Goal: Task Accomplishment & Management: Complete application form

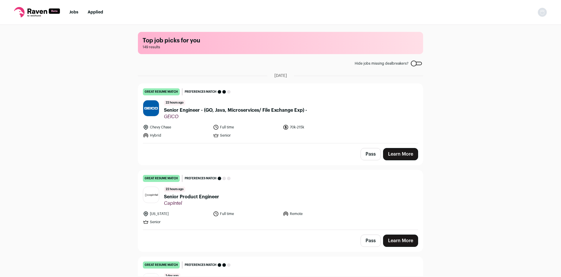
click at [363, 151] on button "Pass" at bounding box center [371, 154] width 20 height 12
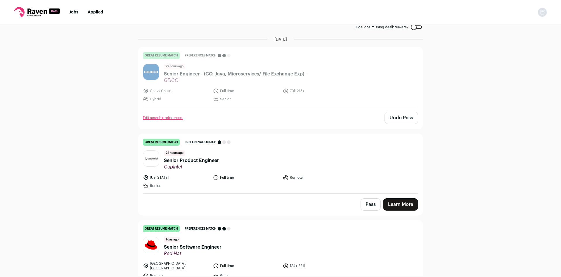
scroll to position [39, 0]
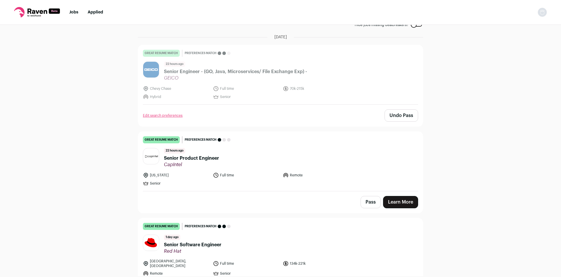
click at [223, 157] on header "22 hours ago Senior Product Engineer CapIntel" at bounding box center [280, 158] width 275 height 20
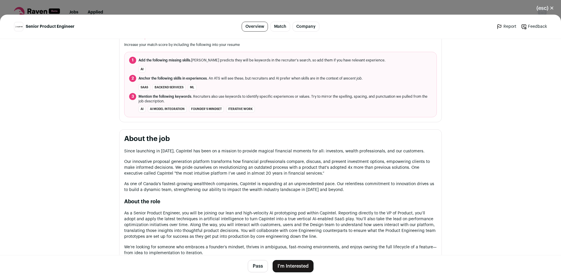
scroll to position [213, 0]
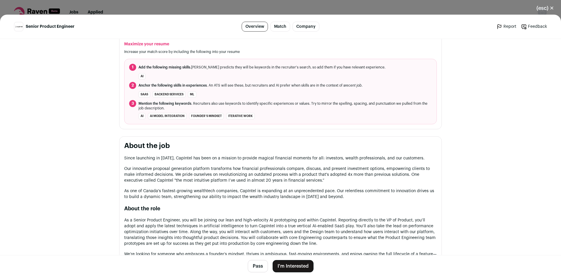
click at [281, 266] on button "I'm Interested" at bounding box center [293, 266] width 41 height 12
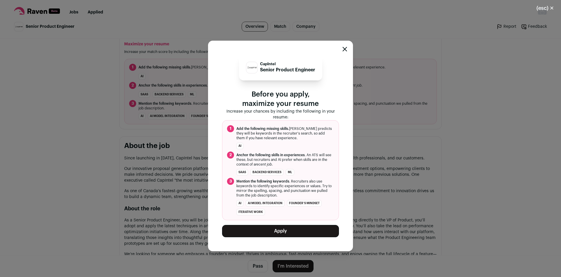
click at [301, 233] on button "Apply" at bounding box center [280, 231] width 117 height 12
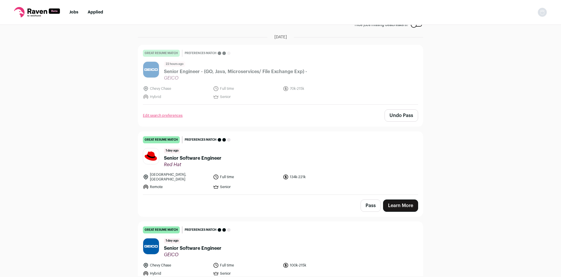
click at [290, 135] on link "great resume match You meet the must-have requirements, the nice-to-have requir…" at bounding box center [280, 162] width 285 height 63
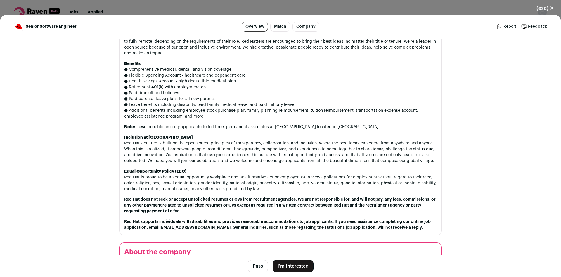
scroll to position [825, 0]
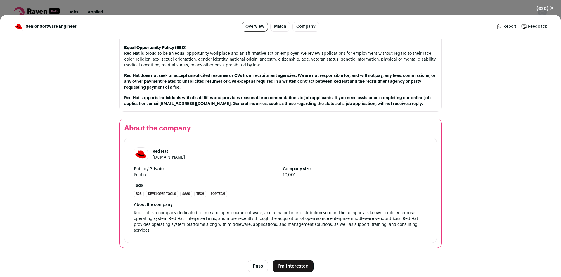
click at [295, 263] on button "I'm Interested" at bounding box center [293, 266] width 41 height 12
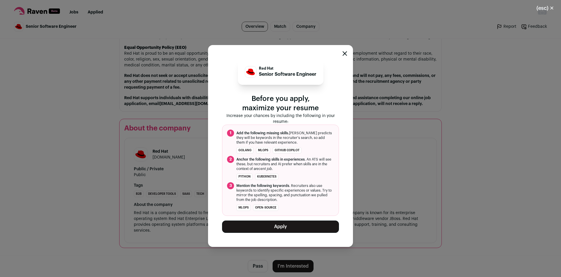
click at [307, 228] on button "Apply" at bounding box center [280, 226] width 117 height 12
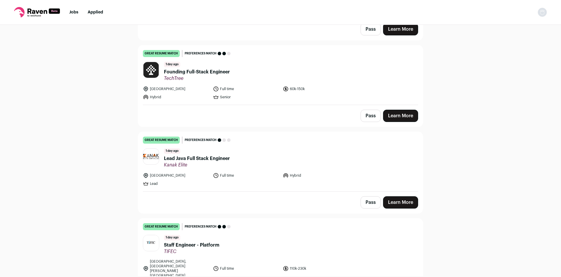
scroll to position [386, 0]
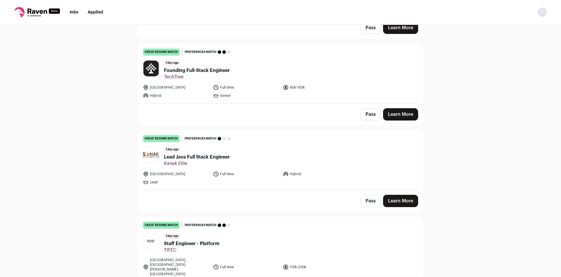
click at [213, 70] on span "Founding Full-Stack Engineer" at bounding box center [197, 70] width 66 height 7
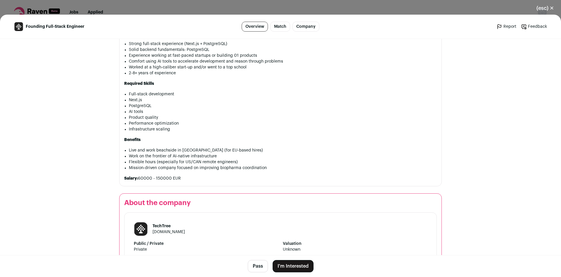
scroll to position [494, 0]
drag, startPoint x: 141, startPoint y: 187, endPoint x: 187, endPoint y: 190, distance: 46.2
click at [182, 182] on p "Salary: 60000 - 150000 EUR" at bounding box center [280, 179] width 313 height 6
click at [188, 187] on section "About the job About The Company Our client is an AI-native system of record for…" at bounding box center [280, 19] width 323 height 336
click at [263, 266] on button "Pass" at bounding box center [258, 266] width 20 height 12
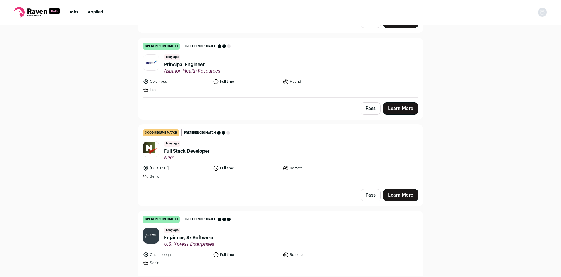
scroll to position [578, 0]
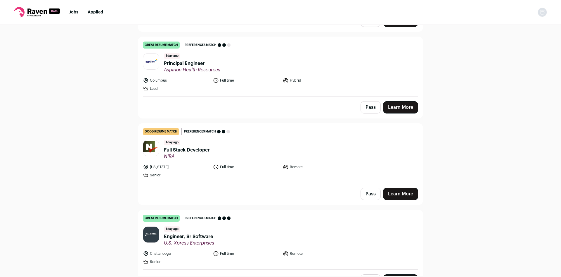
click at [266, 143] on header "[DATE] Full Stack Developer [GEOGRAPHIC_DATA]" at bounding box center [280, 150] width 275 height 20
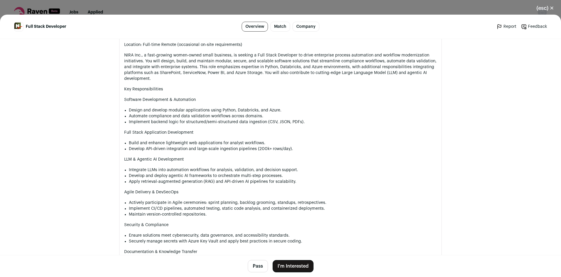
scroll to position [309, 0]
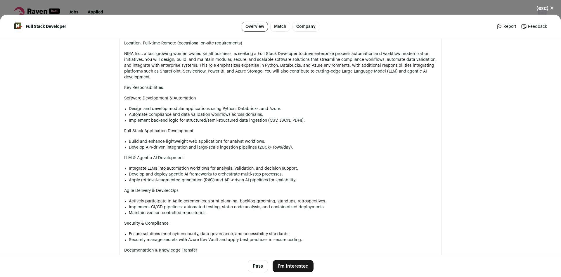
click at [259, 262] on button "Pass" at bounding box center [258, 266] width 20 height 12
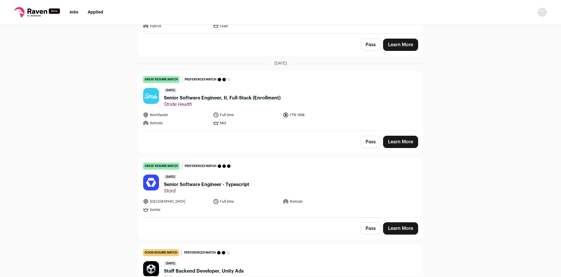
scroll to position [1080, 0]
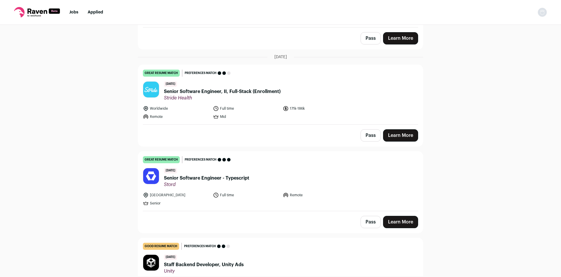
click at [291, 168] on header "[DATE] Senior Software Engineer - Typescript Stord" at bounding box center [280, 178] width 275 height 20
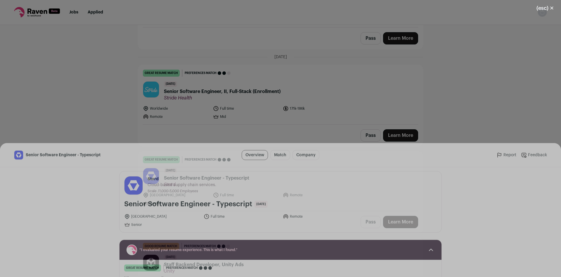
scroll to position [0, 0]
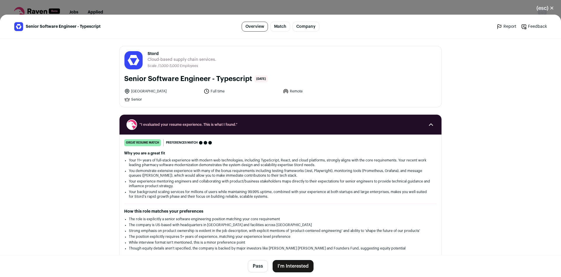
click at [296, 264] on button "I'm Interested" at bounding box center [293, 266] width 41 height 12
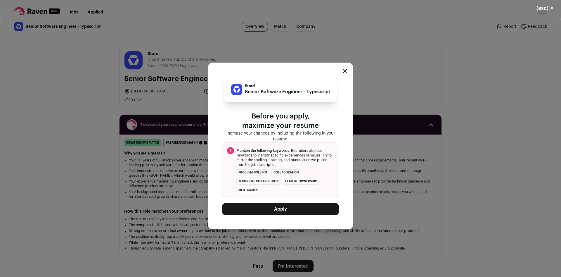
click at [300, 207] on button "Apply" at bounding box center [280, 209] width 117 height 12
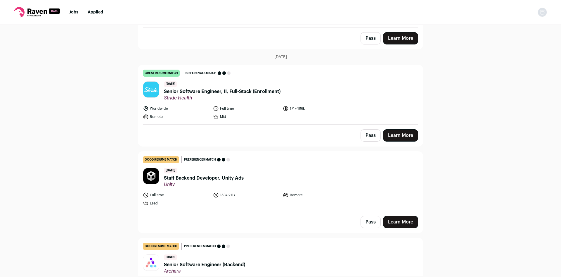
click at [244, 88] on span "Senior Software Engineer, II, Full-Stack (Enrollment)" at bounding box center [222, 91] width 117 height 7
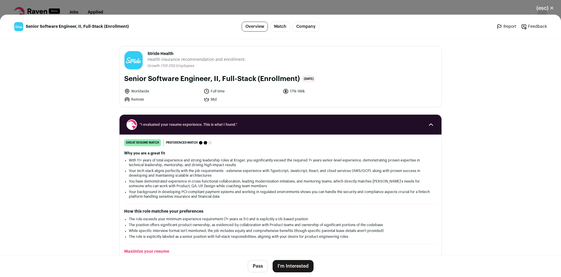
click at [540, 8] on button "(esc) ✕" at bounding box center [545, 8] width 32 height 13
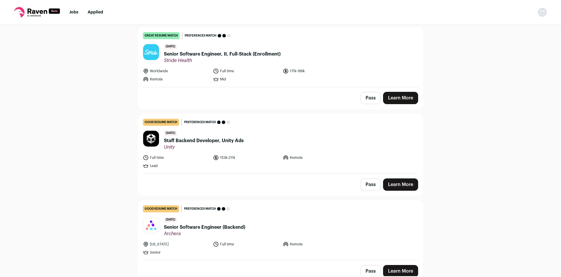
scroll to position [1118, 0]
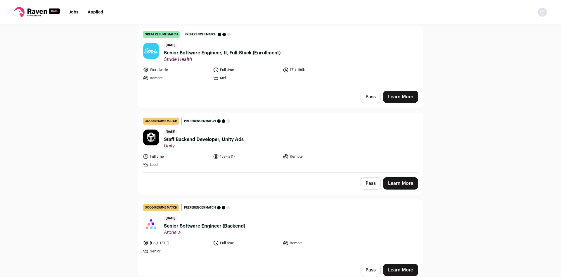
click at [231, 136] on span "Staff Backend Developer, Unity Ads" at bounding box center [204, 139] width 80 height 7
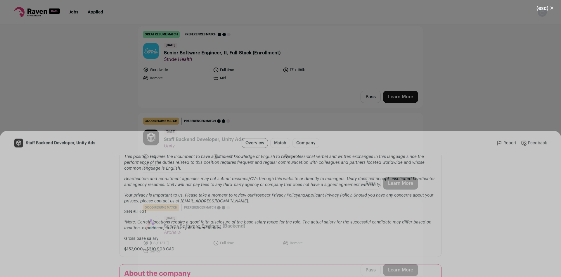
scroll to position [647, 0]
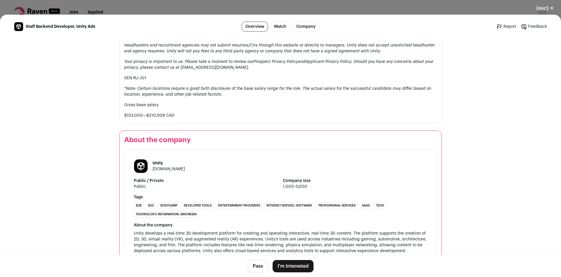
click at [255, 263] on button "Pass" at bounding box center [258, 266] width 20 height 12
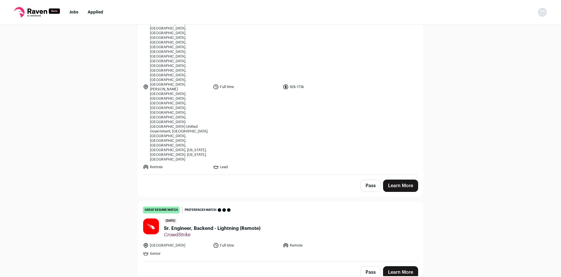
scroll to position [1273, 0]
